Goal: Transaction & Acquisition: Download file/media

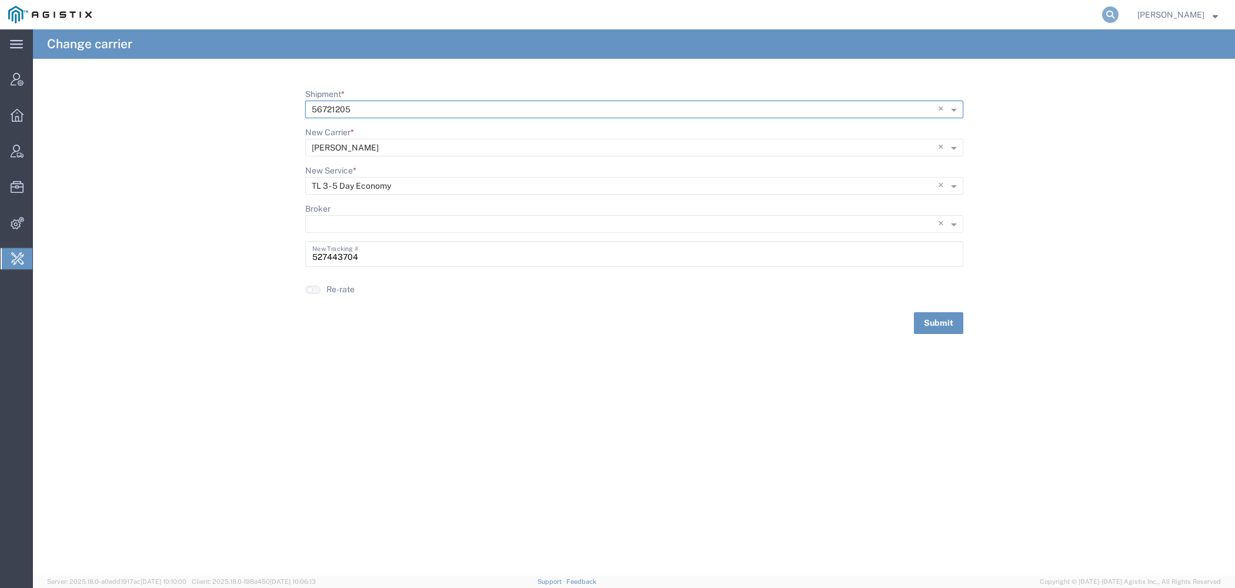
click at [1115, 17] on icon at bounding box center [1110, 14] width 16 height 16
paste input "56720883"
type input "56720883"
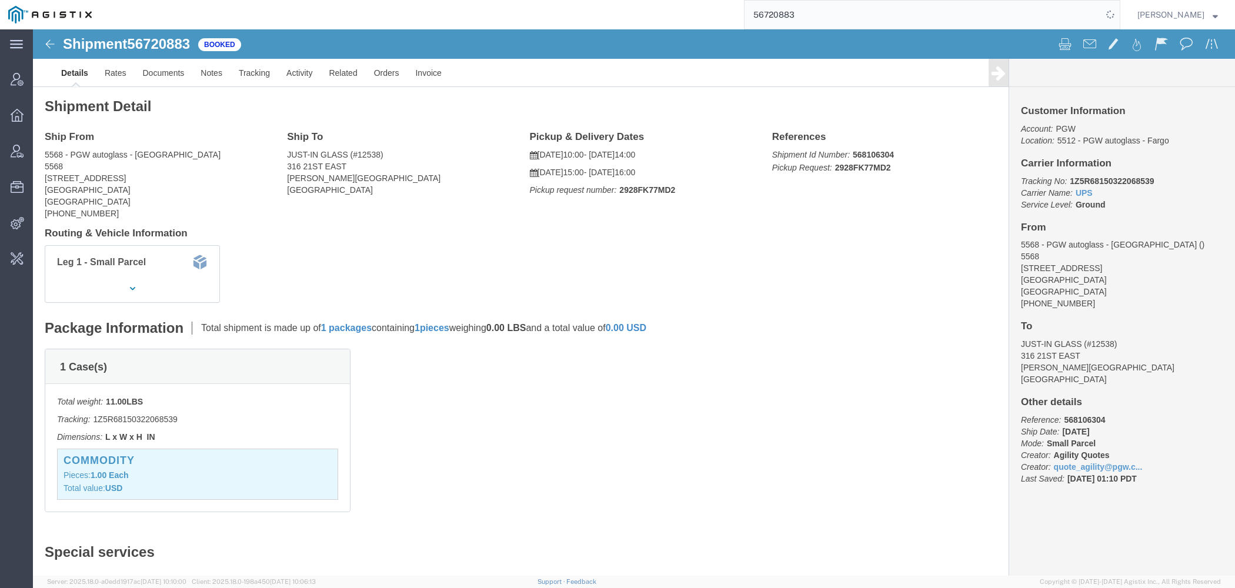
scroll to position [155, 0]
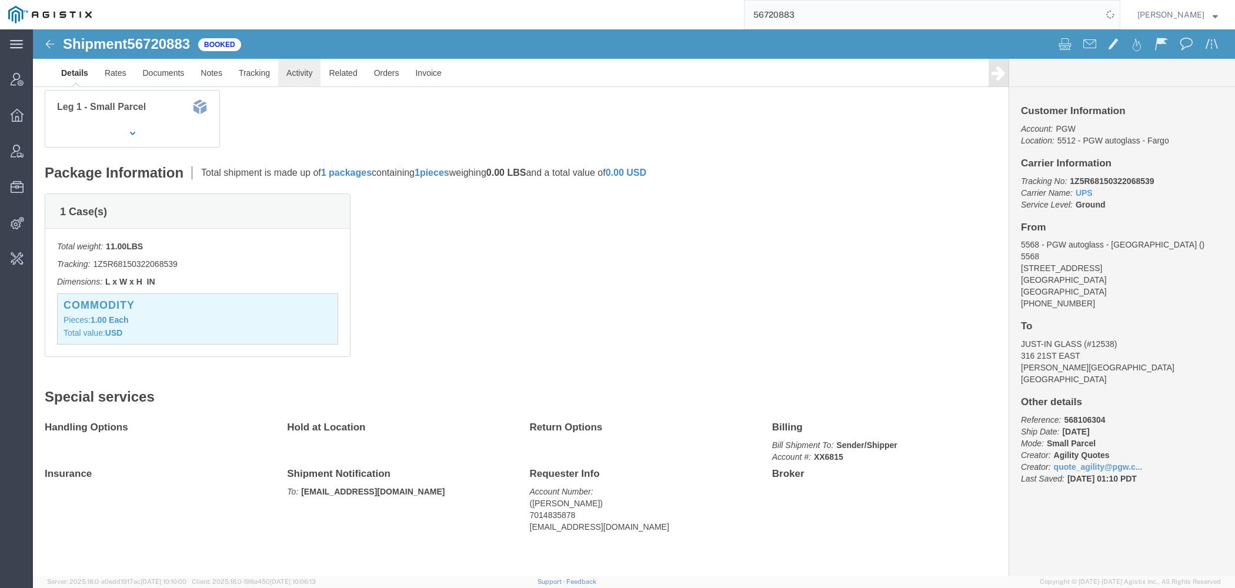
click link "Activity"
click div
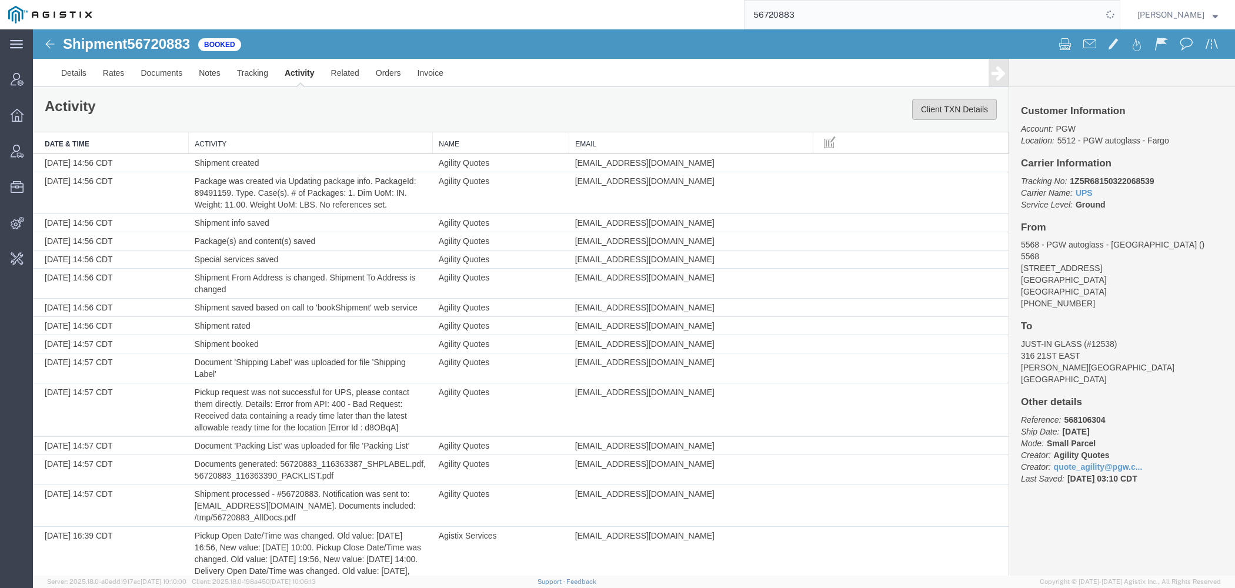
click at [969, 100] on button "Client TXN Details" at bounding box center [954, 109] width 85 height 21
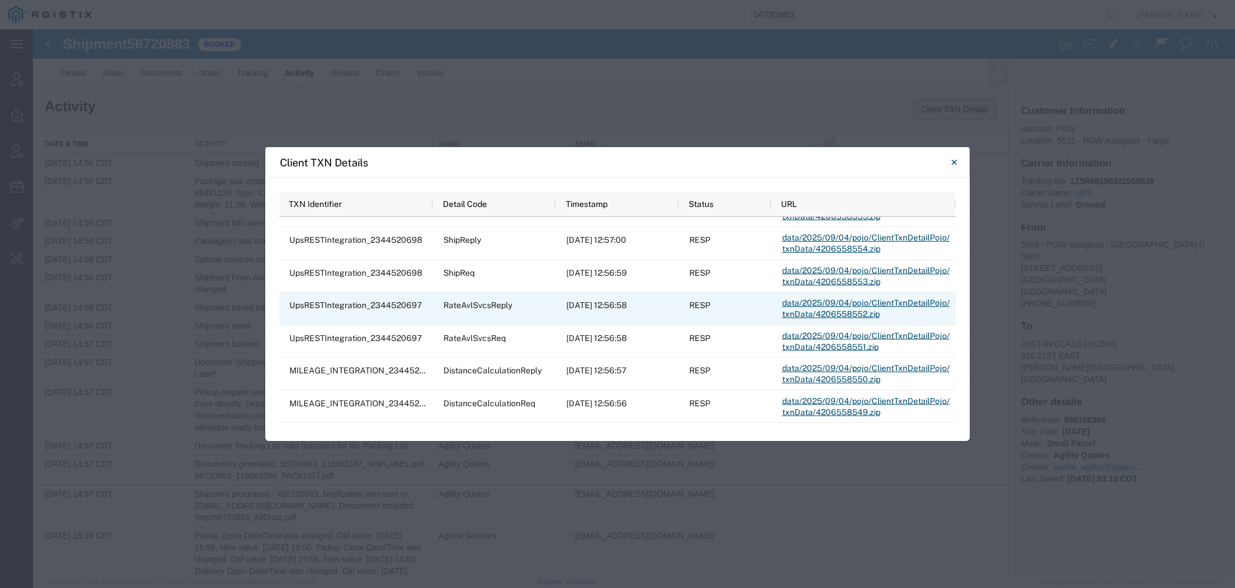
scroll to position [410, 0]
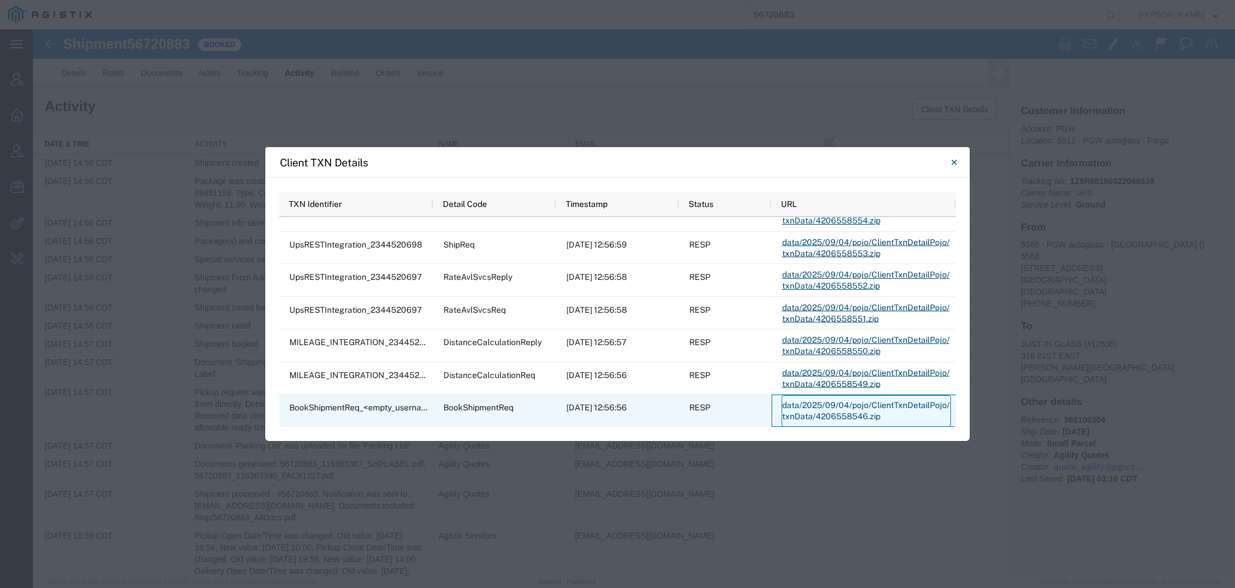
click at [817, 409] on link "data/2025/09/04/pojo/ClientTxnDetailPojo/txnData/4206558546.zip" at bounding box center [866, 411] width 169 height 32
